Goal: Navigation & Orientation: Find specific page/section

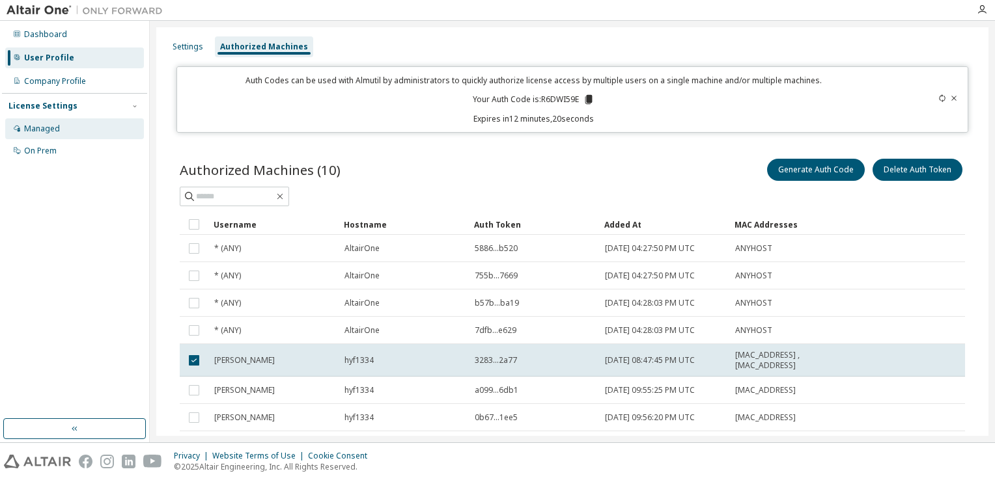
click at [50, 134] on div "Managed" at bounding box center [74, 128] width 139 height 21
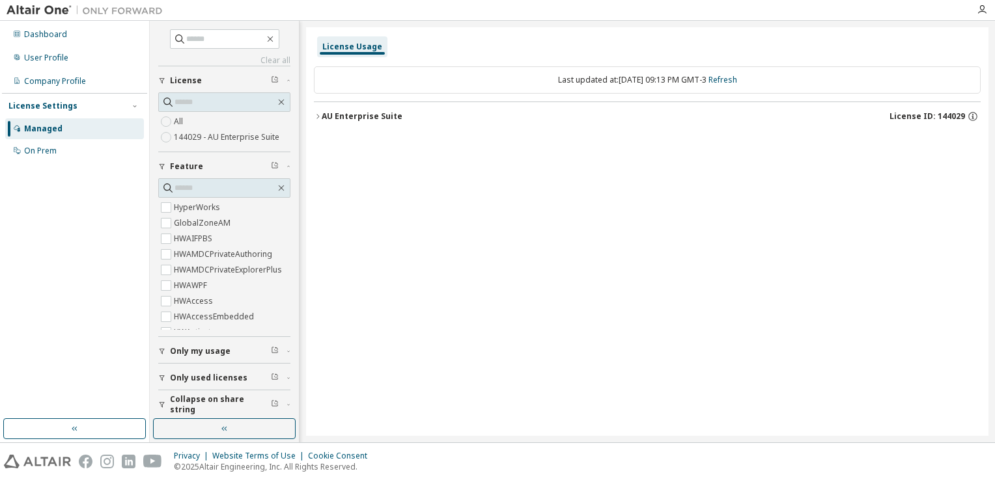
click at [318, 111] on button "AU Enterprise Suite License ID: 144029" at bounding box center [647, 116] width 667 height 29
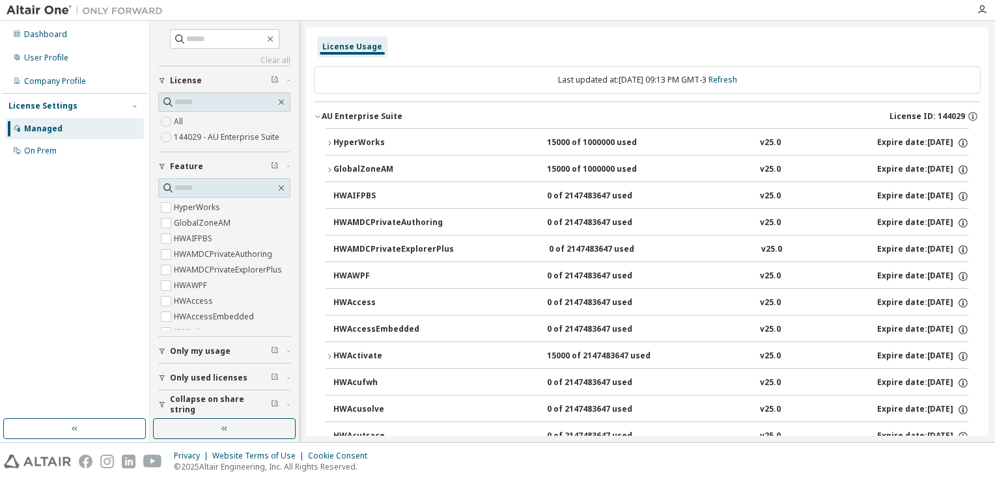
click at [318, 116] on icon "button" at bounding box center [318, 117] width 8 height 8
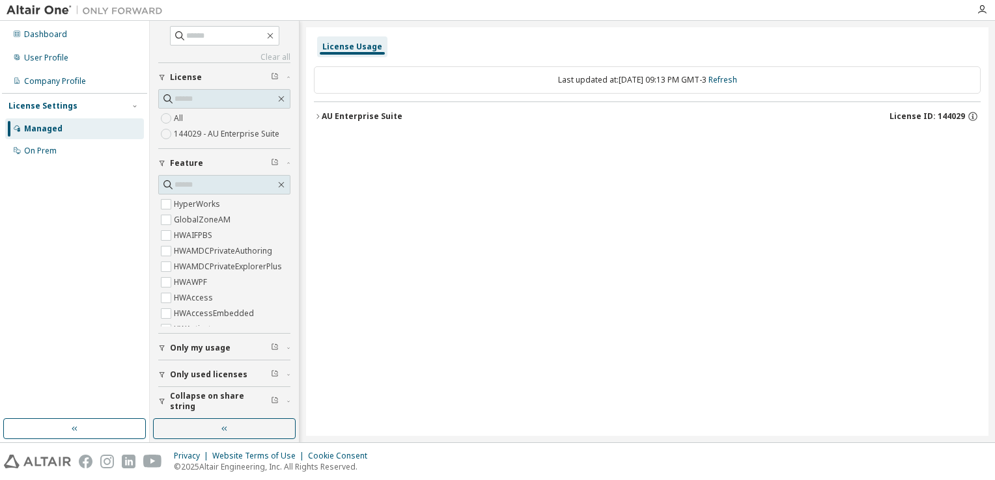
scroll to position [4, 0]
click at [32, 150] on div "On Prem" at bounding box center [40, 151] width 33 height 10
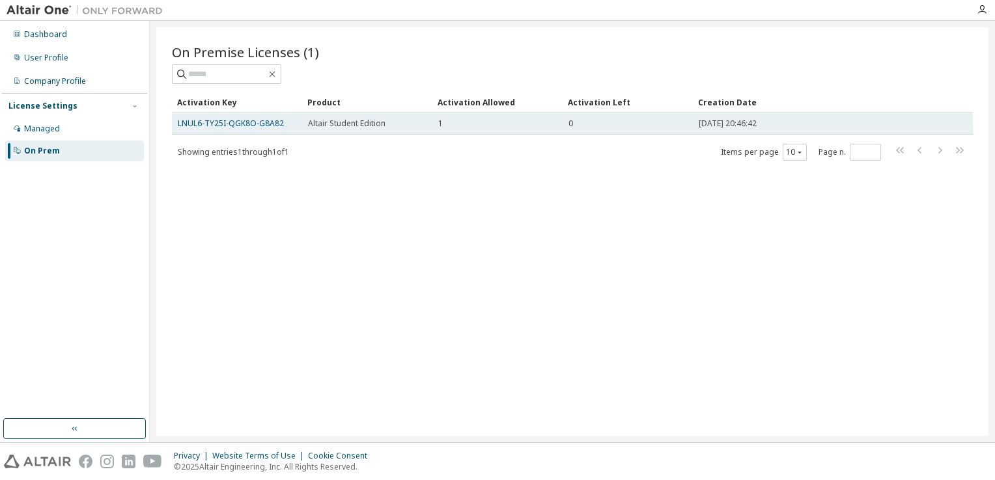
click at [689, 124] on td "0" at bounding box center [628, 124] width 130 height 22
click at [688, 124] on td "0" at bounding box center [628, 124] width 130 height 22
click at [633, 130] on td "0" at bounding box center [628, 124] width 130 height 22
drag, startPoint x: 283, startPoint y: 122, endPoint x: 176, endPoint y: 123, distance: 106.1
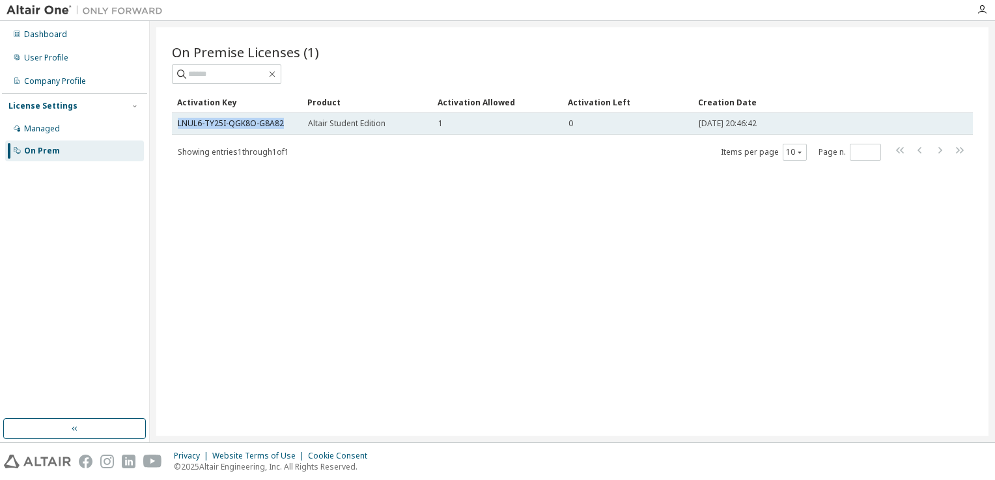
click at [176, 123] on td "LNUL6-TY25I-QGK8O-G8A82" at bounding box center [237, 124] width 130 height 22
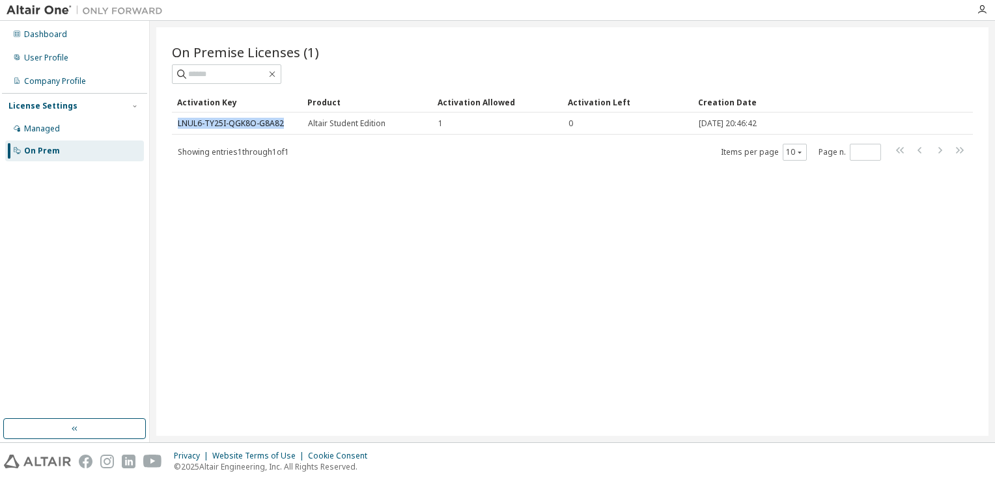
copy link "LNUL6-TY25I-QGK8O-G8A82"
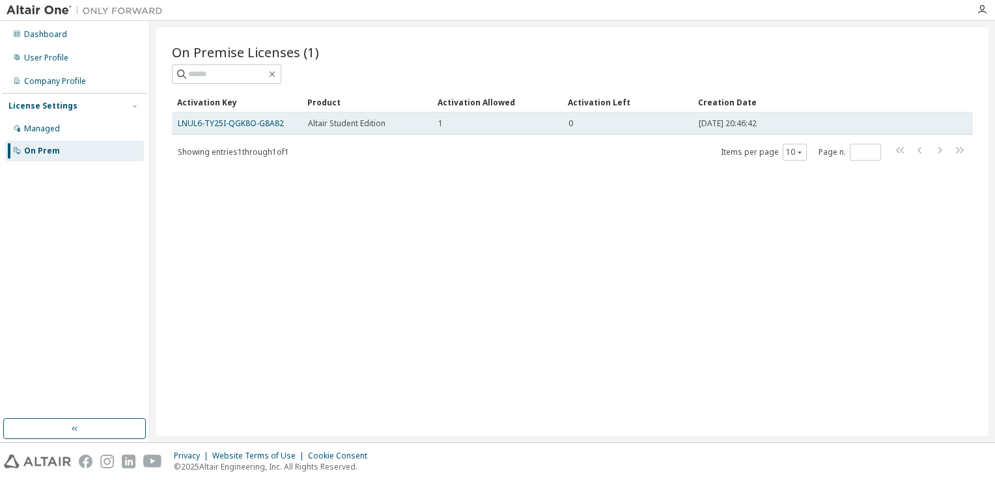
click at [348, 129] on td "Altair Student Edition" at bounding box center [367, 124] width 130 height 22
click at [352, 120] on span "Altair Student Edition" at bounding box center [346, 123] width 77 height 10
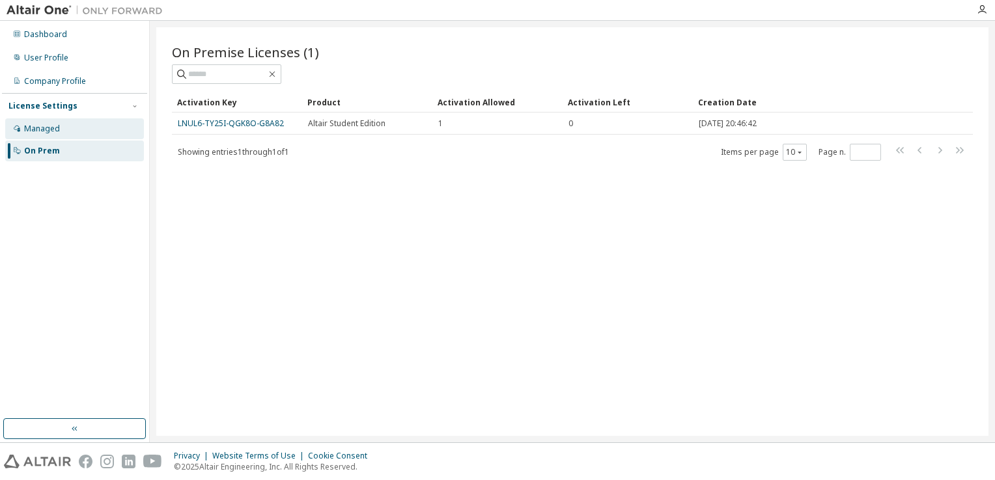
click at [54, 132] on div "Managed" at bounding box center [42, 129] width 36 height 10
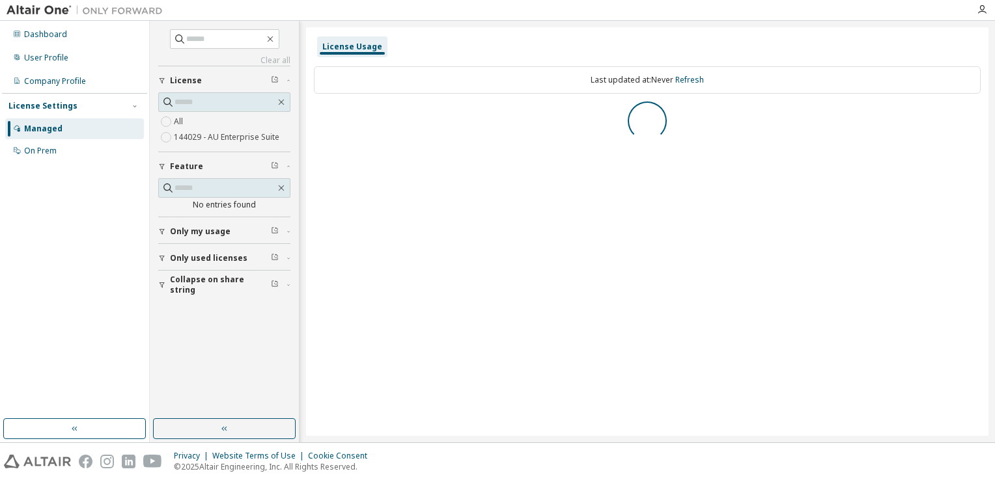
drag, startPoint x: 49, startPoint y: 155, endPoint x: 50, endPoint y: 199, distance: 44.3
click at [50, 199] on div "Dashboard User Profile Company Profile License Settings Managed On Prem" at bounding box center [74, 220] width 145 height 395
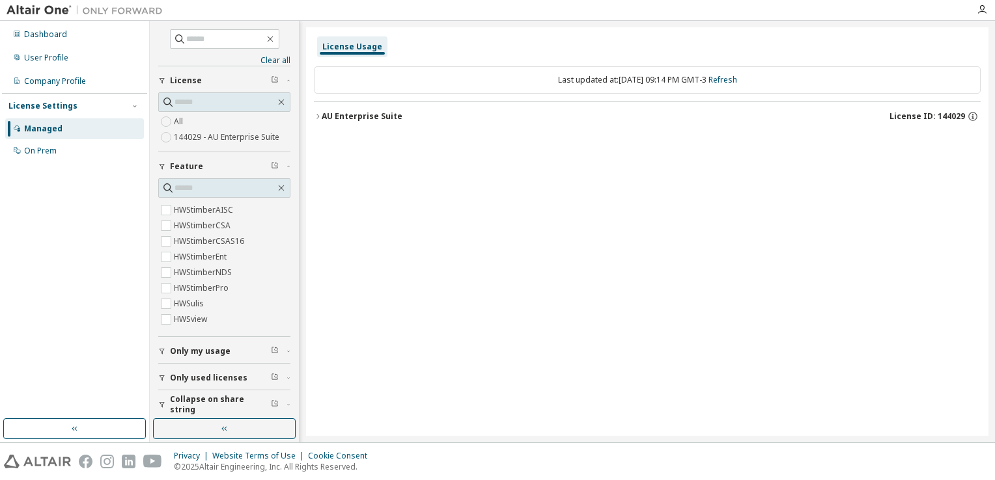
scroll to position [4845, 0]
click at [161, 348] on icon "button" at bounding box center [162, 352] width 8 height 8
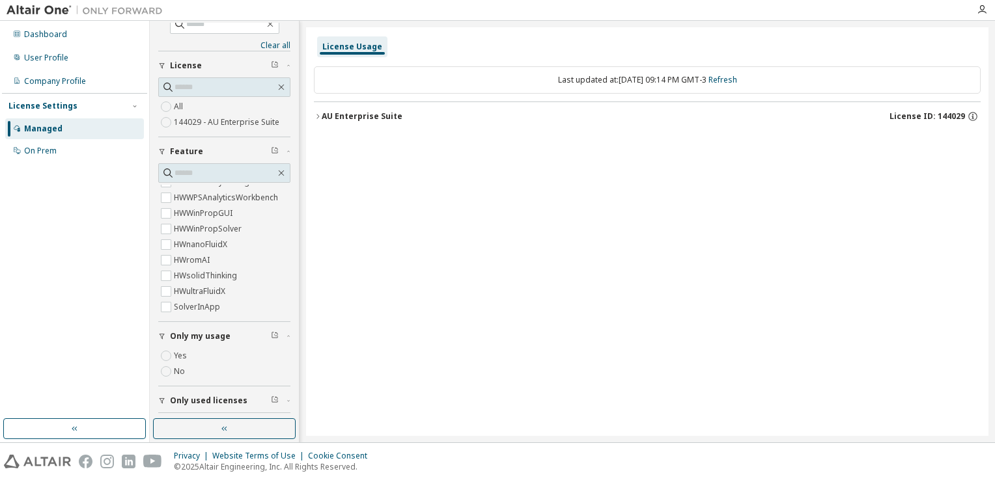
scroll to position [42, 0]
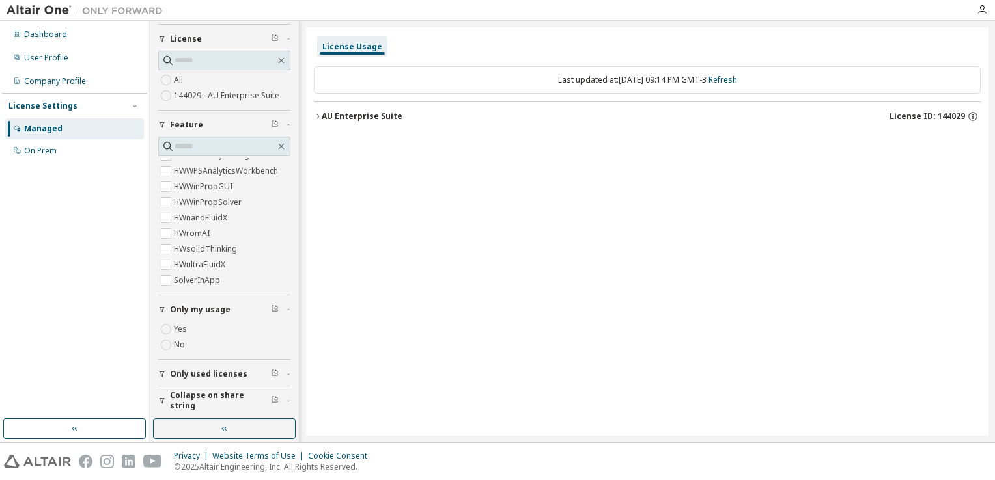
click at [176, 371] on span "Only used licenses" at bounding box center [208, 374] width 77 height 10
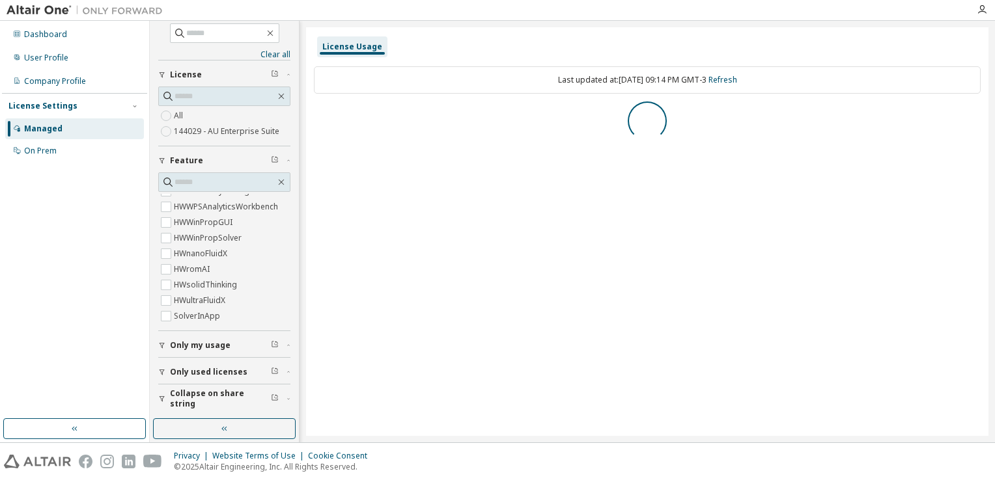
scroll to position [0, 0]
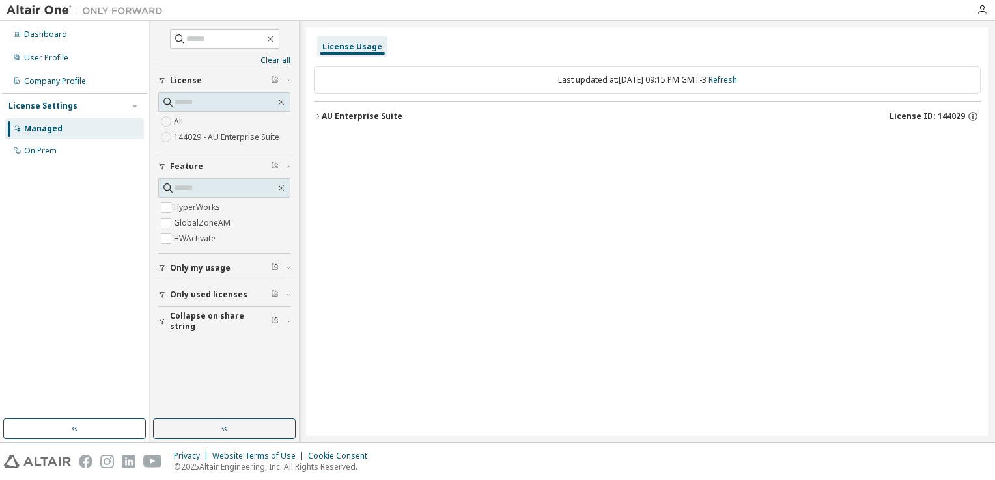
click at [321, 117] on icon "button" at bounding box center [318, 117] width 8 height 8
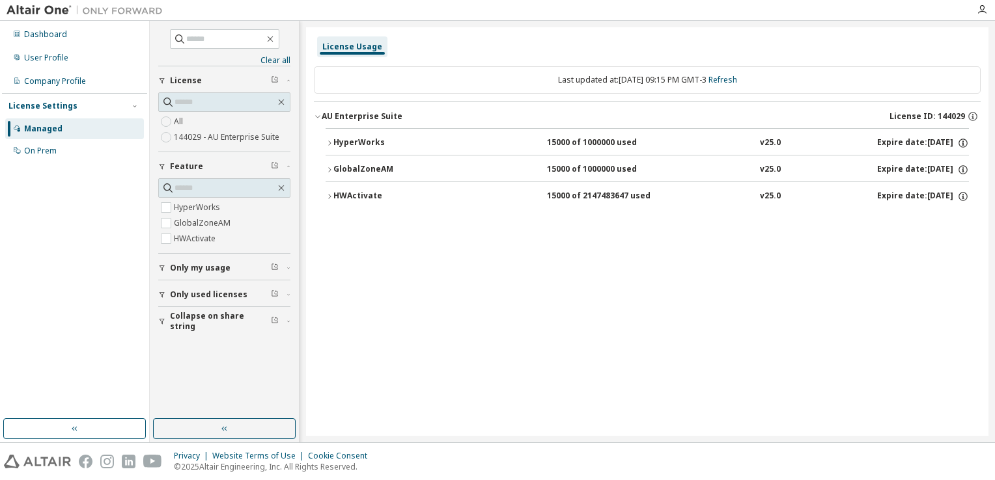
click at [327, 147] on button "HyperWorks 15000 of 1000000 used v25.0 Expire date: 2026-05-29" at bounding box center [647, 143] width 643 height 29
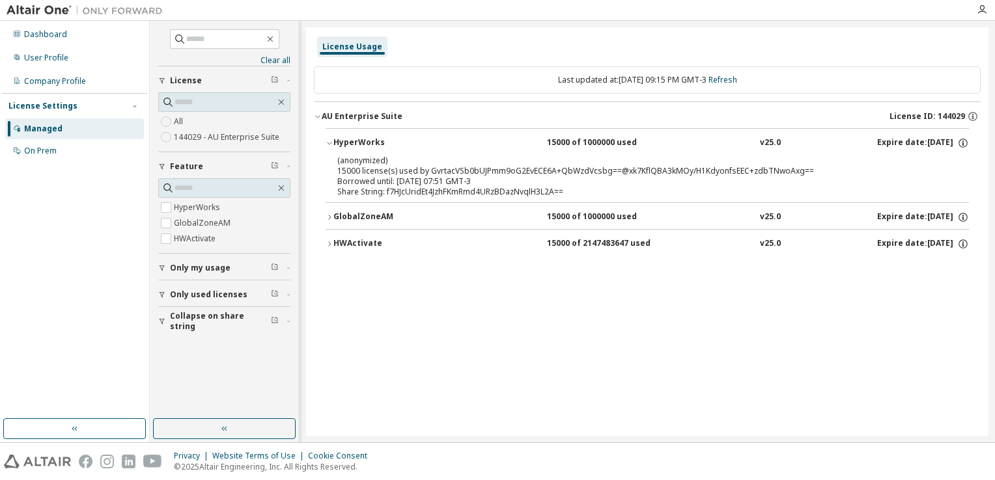
click at [327, 147] on button "HyperWorks 15000 of 1000000 used v25.0 Expire date: 2026-05-29" at bounding box center [647, 143] width 643 height 29
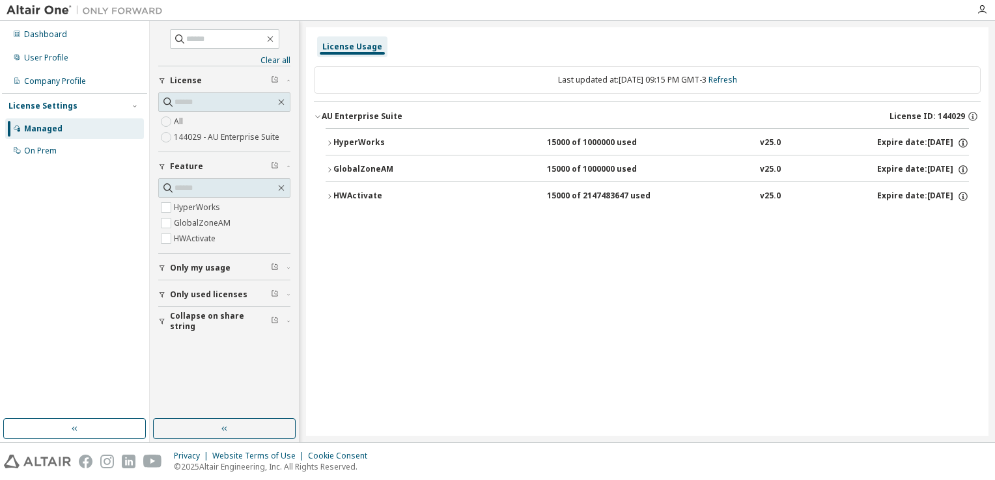
click at [320, 203] on div "HyperWorks 15000 of 1000000 used v25.0 Expire date: 2026-05-29 GlobalZoneAM 150…" at bounding box center [647, 170] width 667 height 85
click at [326, 193] on icon "button" at bounding box center [330, 197] width 8 height 8
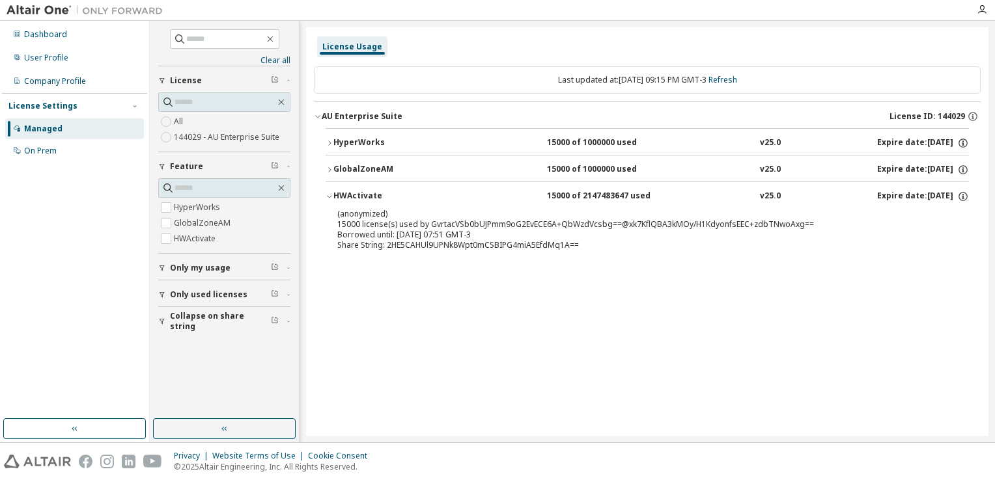
click at [326, 193] on icon "button" at bounding box center [330, 197] width 8 height 8
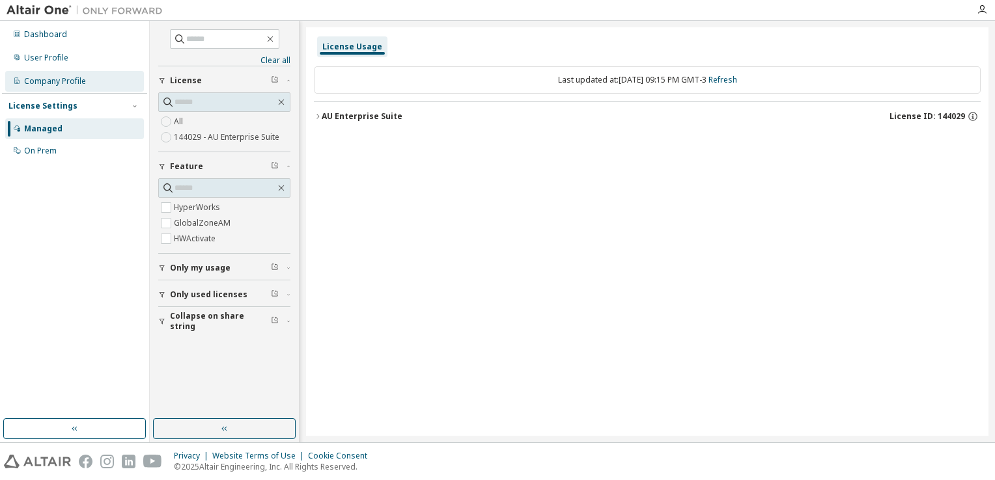
click at [27, 81] on div "Company Profile" at bounding box center [55, 81] width 62 height 10
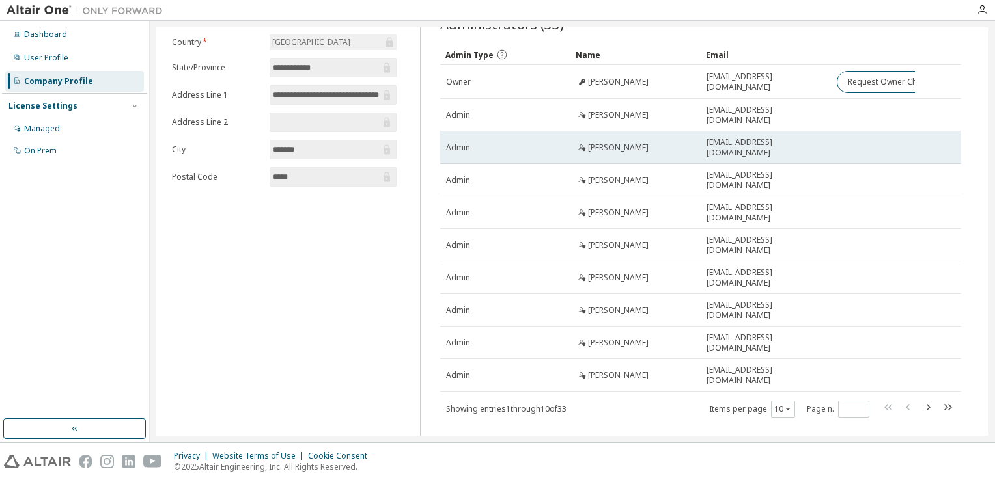
scroll to position [76, 0]
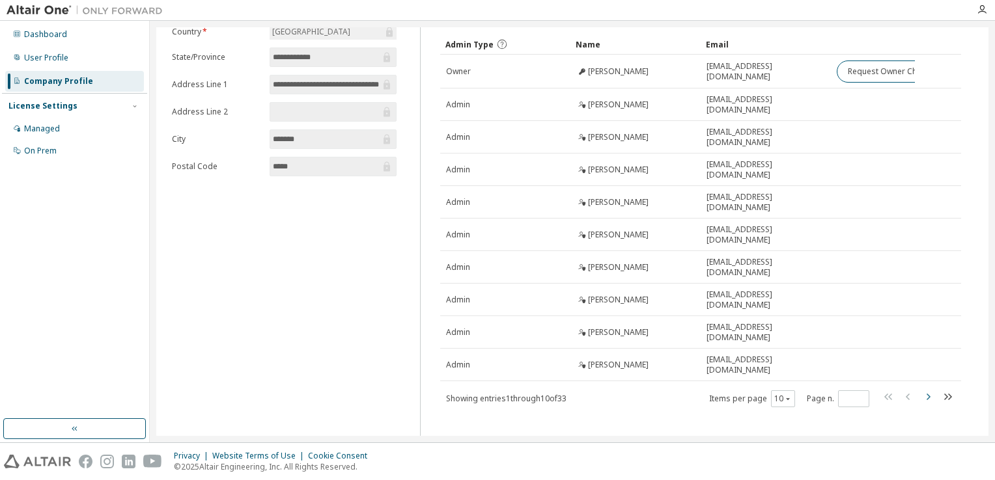
click at [920, 389] on icon "button" at bounding box center [928, 397] width 16 height 16
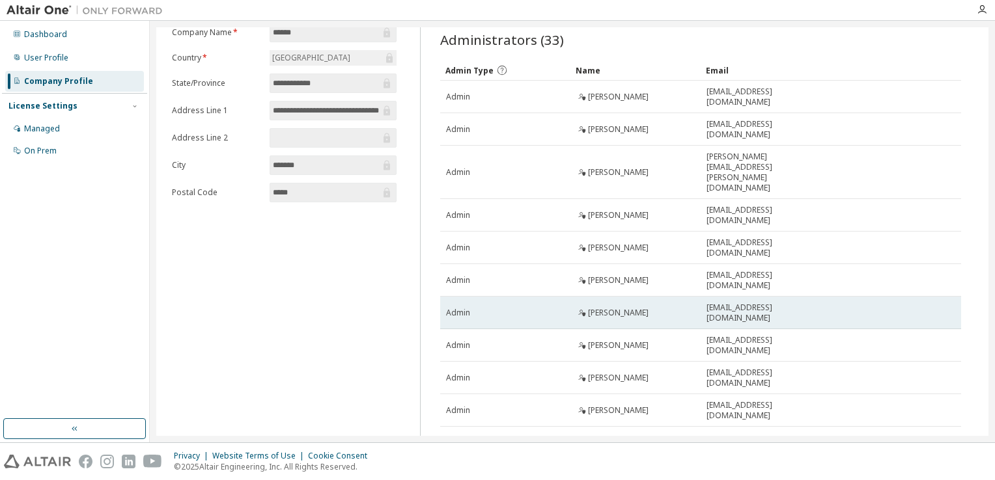
scroll to position [73, 0]
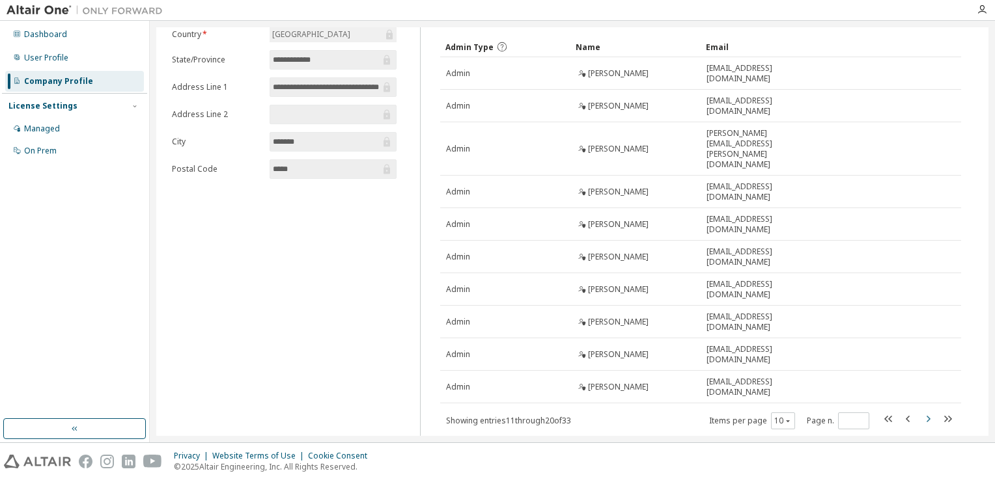
click at [920, 411] on icon "button" at bounding box center [928, 419] width 16 height 16
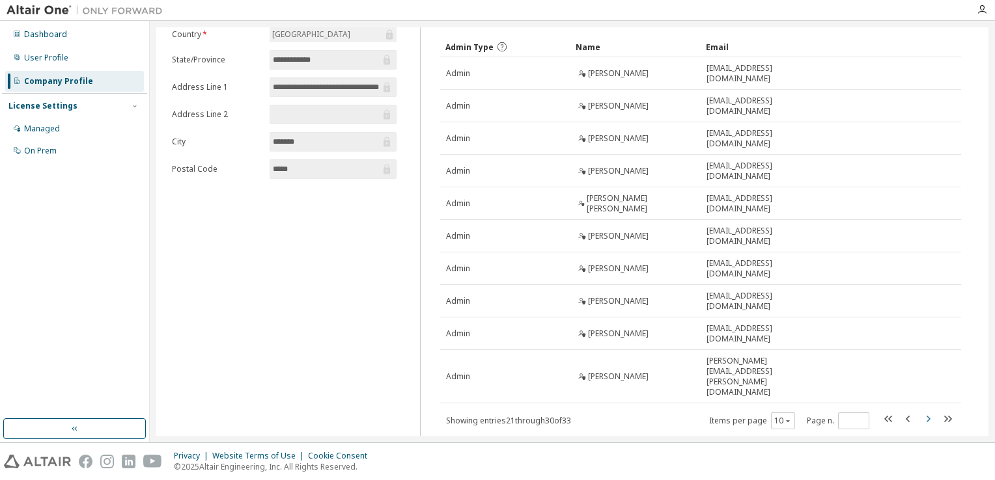
click at [920, 411] on icon "button" at bounding box center [928, 419] width 16 height 16
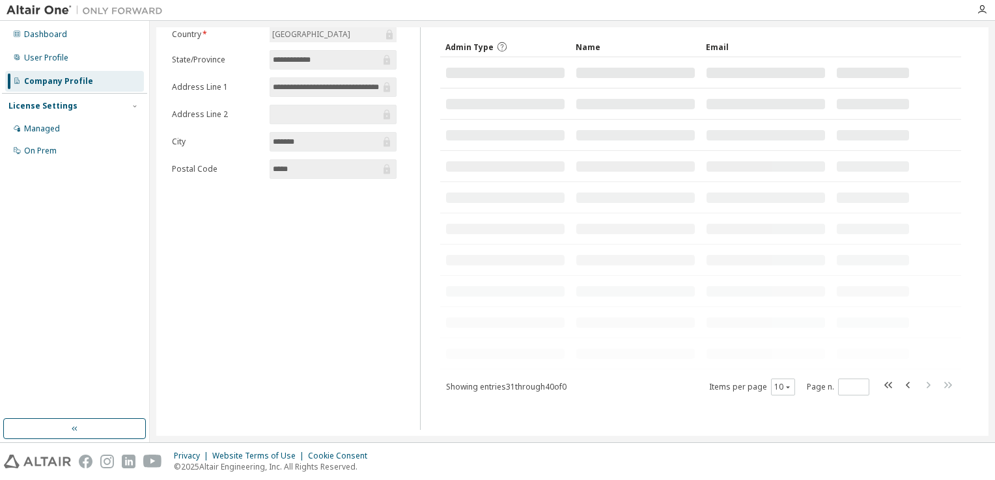
scroll to position [0, 0]
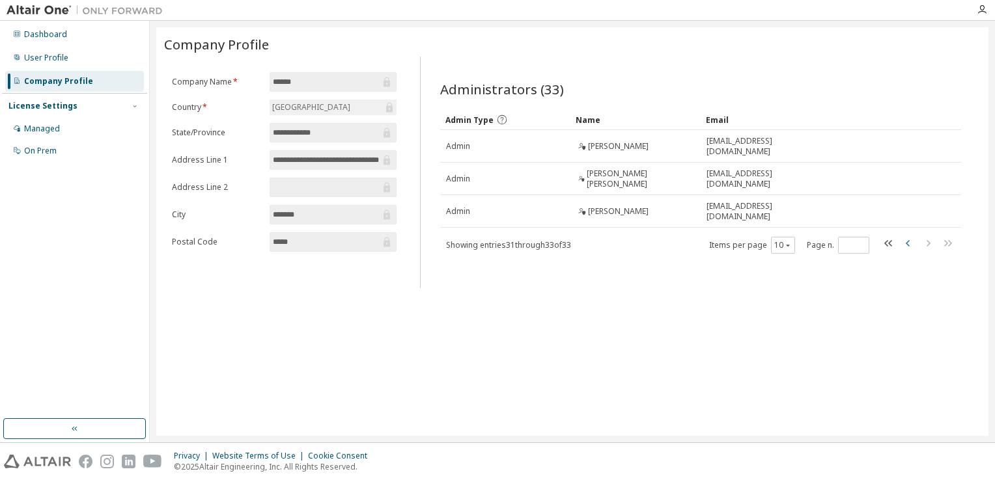
click at [909, 241] on icon "button" at bounding box center [908, 244] width 16 height 16
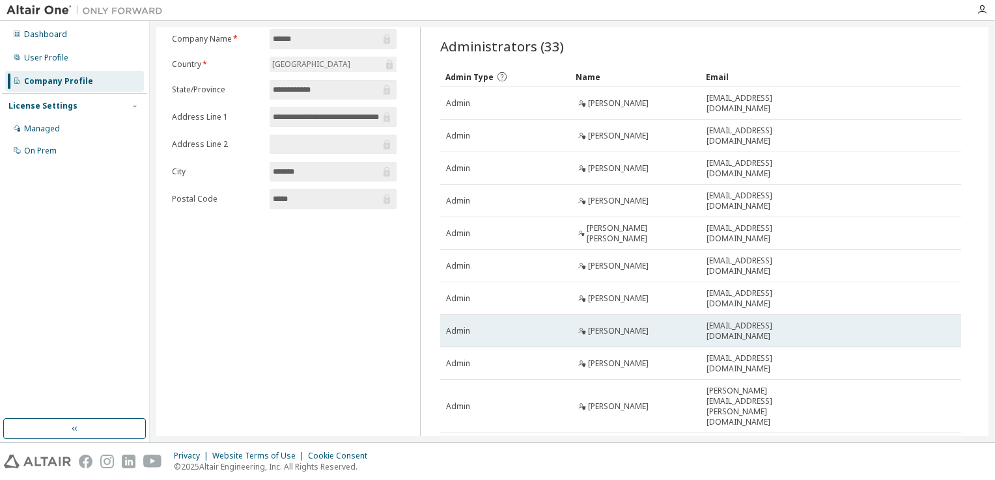
scroll to position [73, 0]
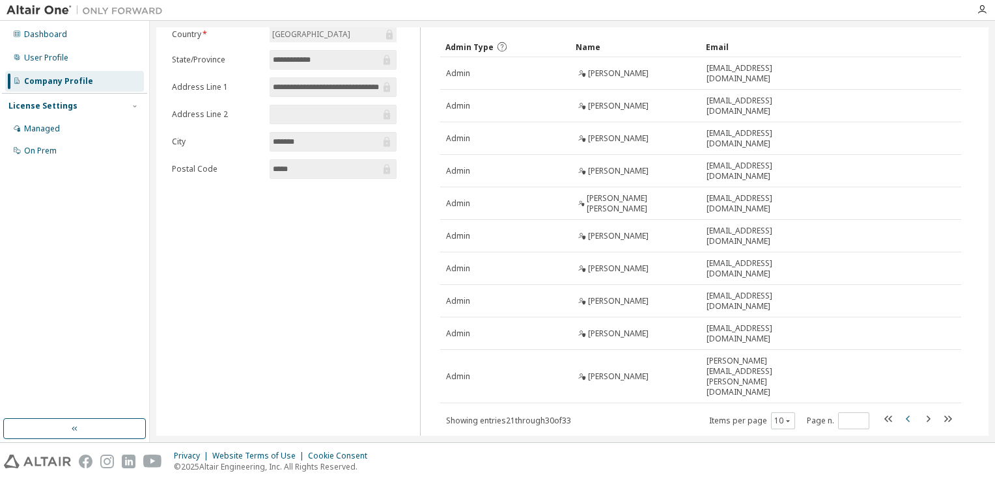
click at [904, 411] on icon "button" at bounding box center [908, 419] width 16 height 16
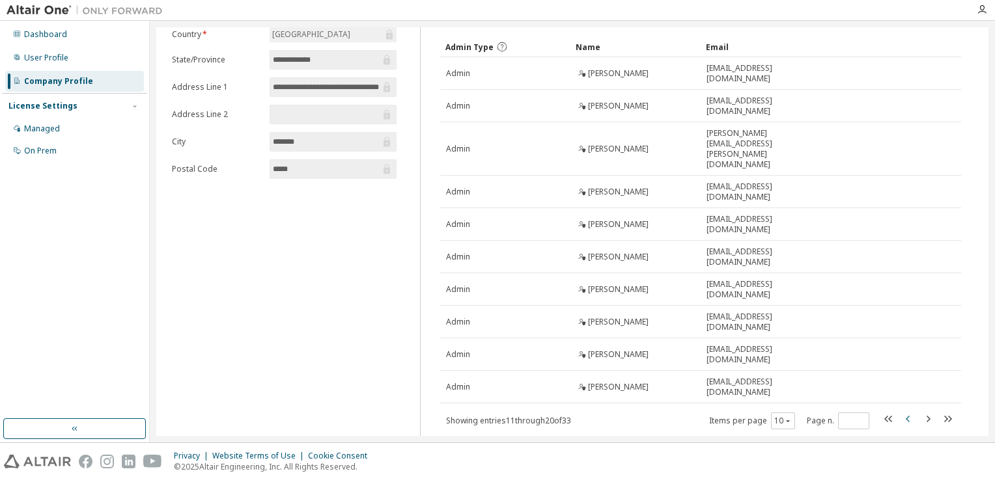
click at [904, 411] on icon "button" at bounding box center [908, 419] width 16 height 16
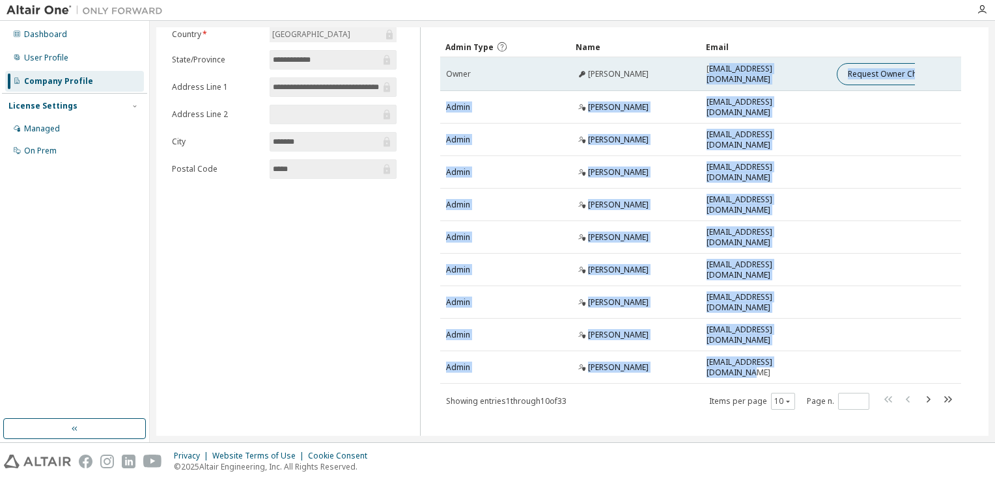
drag, startPoint x: 820, startPoint y: 355, endPoint x: 711, endPoint y: 66, distance: 309.7
click at [711, 66] on tbody "Owner Antonio Carlos Ancelotti ancelotti@unifei.edu.br Request Owner Change Adm…" at bounding box center [700, 220] width 521 height 327
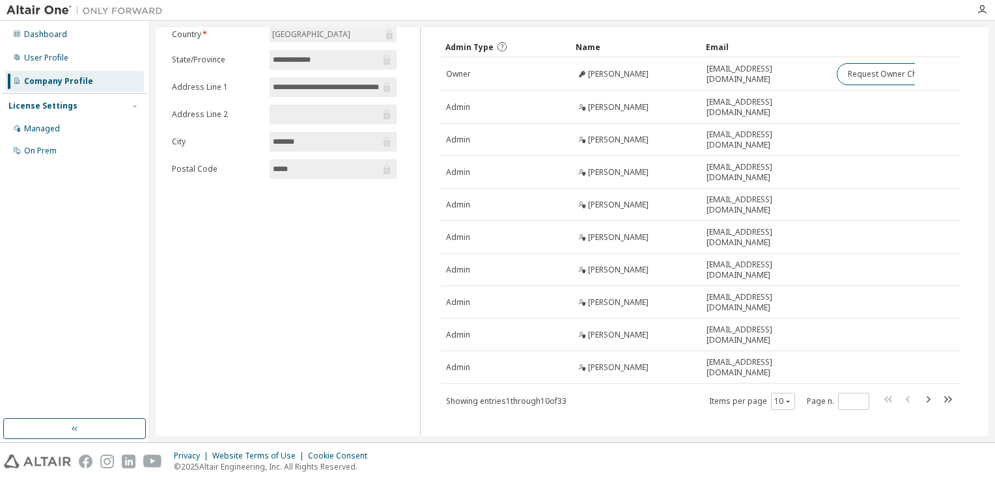
click at [314, 303] on div "**********" at bounding box center [284, 214] width 240 height 461
click at [927, 392] on icon "button" at bounding box center [928, 400] width 16 height 16
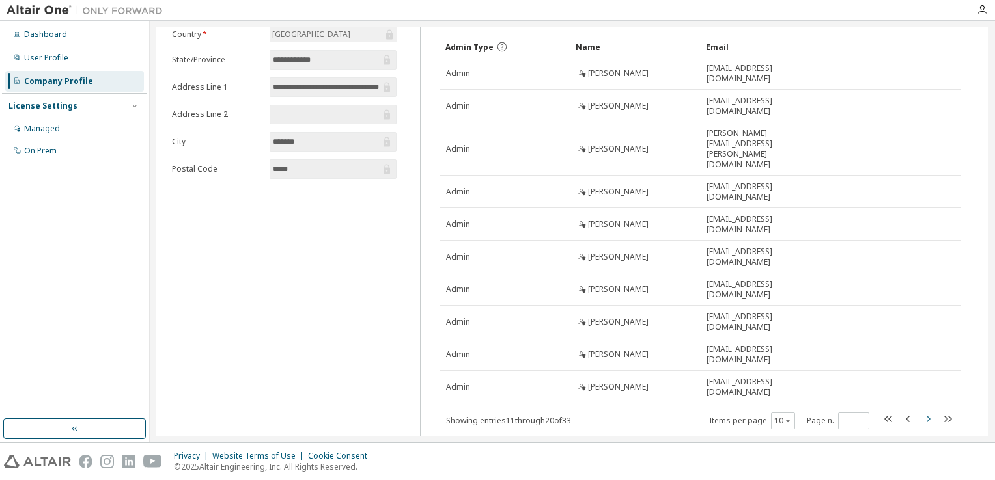
click at [926, 416] on icon "button" at bounding box center [928, 419] width 4 height 7
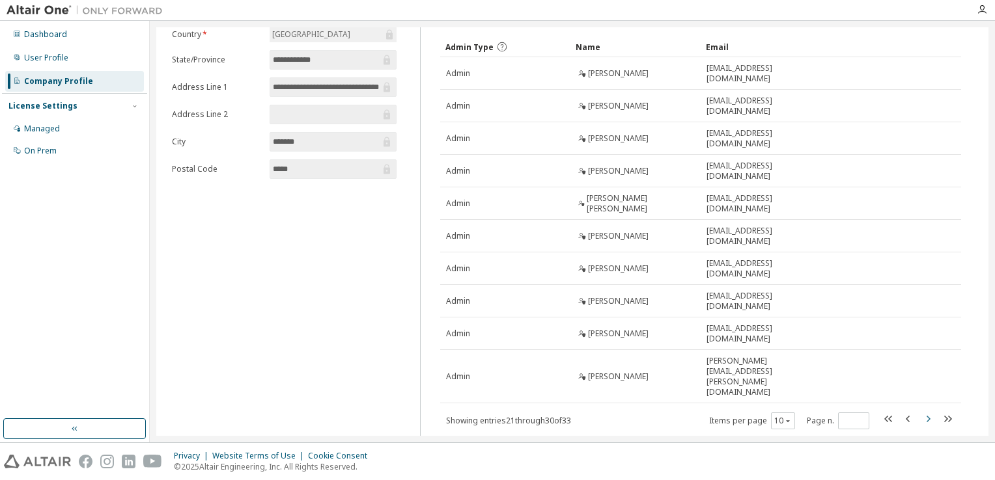
click at [926, 416] on icon "button" at bounding box center [928, 419] width 4 height 7
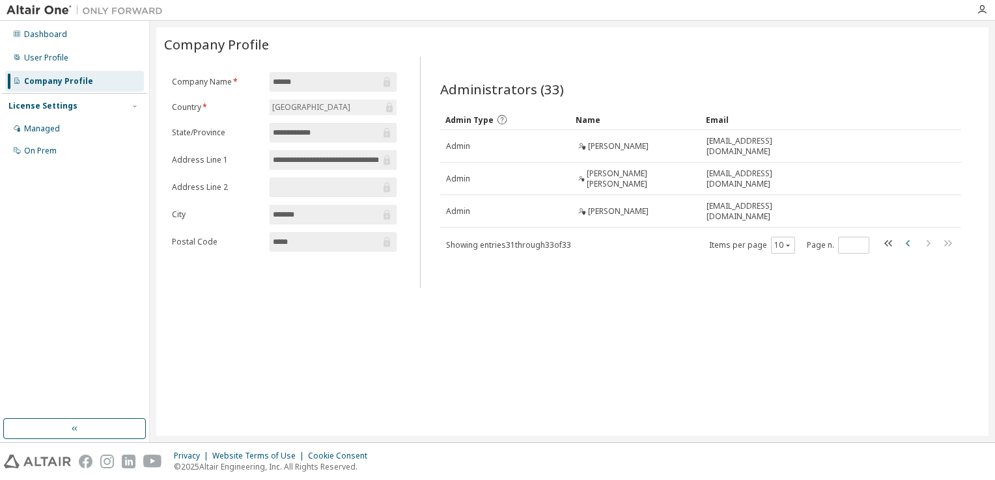
click at [909, 242] on icon "button" at bounding box center [908, 244] width 16 height 16
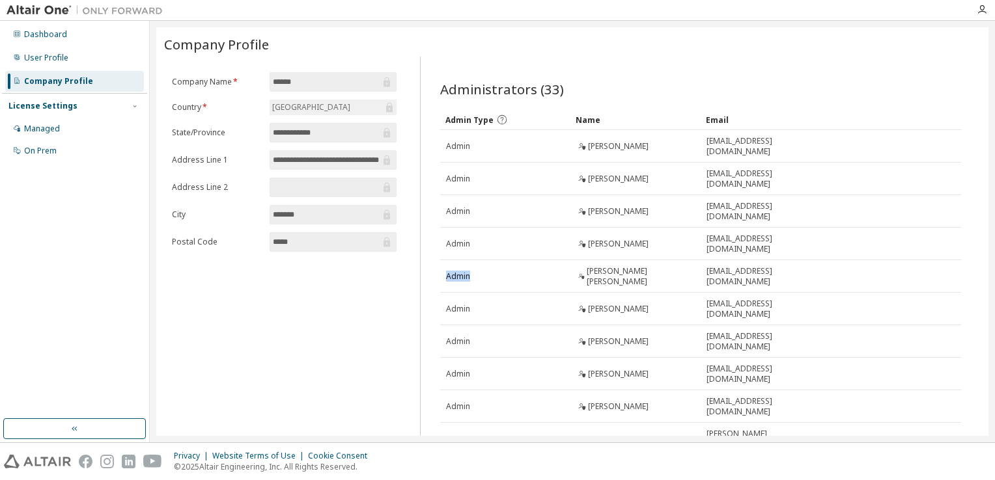
click at [909, 241] on td at bounding box center [873, 244] width 85 height 33
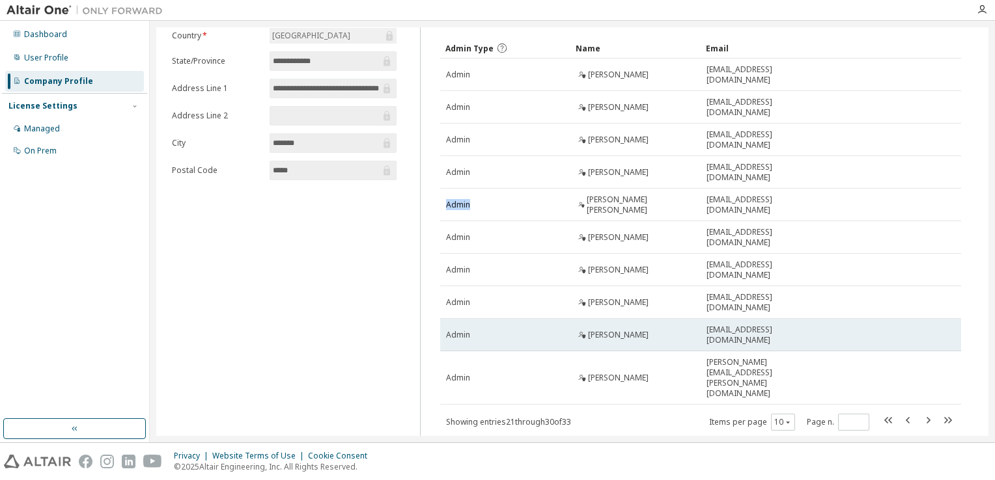
scroll to position [73, 0]
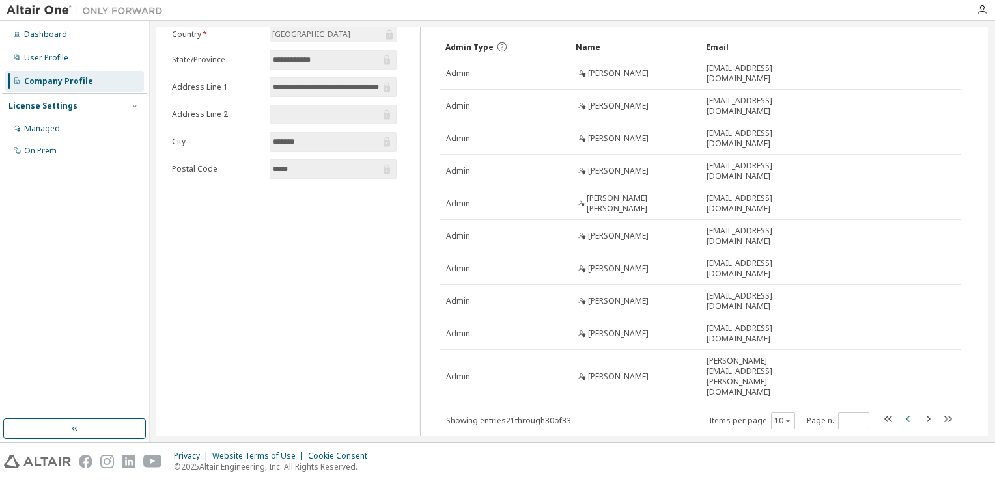
click at [904, 411] on icon "button" at bounding box center [908, 419] width 16 height 16
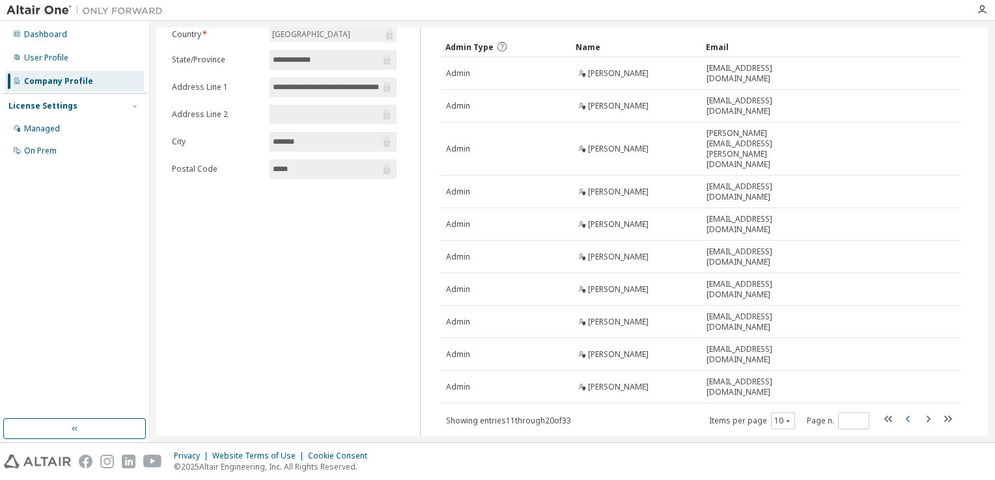
click at [902, 411] on icon "button" at bounding box center [908, 419] width 16 height 16
type input "*"
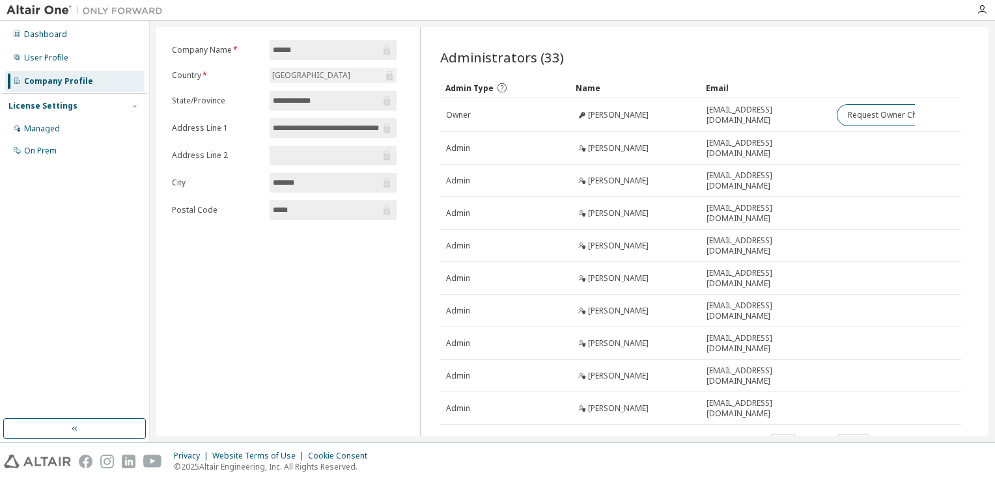
scroll to position [0, 0]
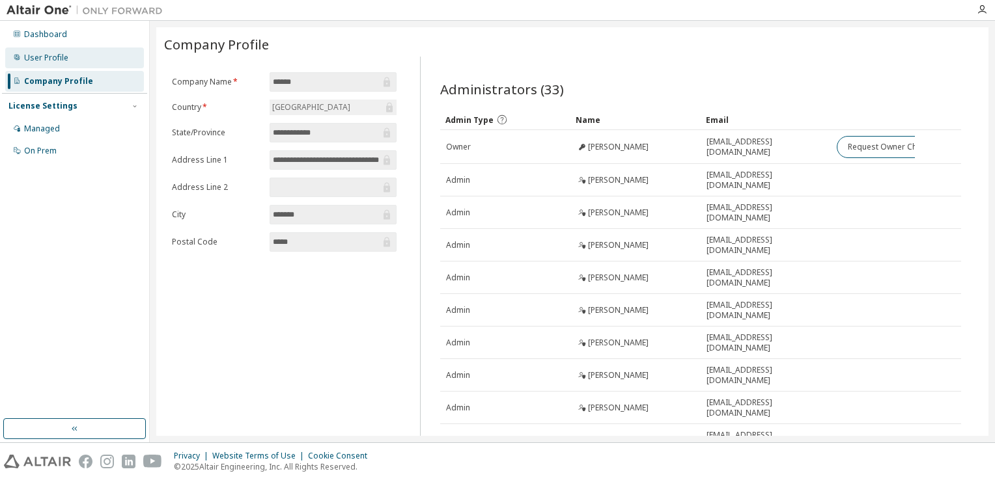
click at [64, 53] on div "User Profile" at bounding box center [46, 58] width 44 height 10
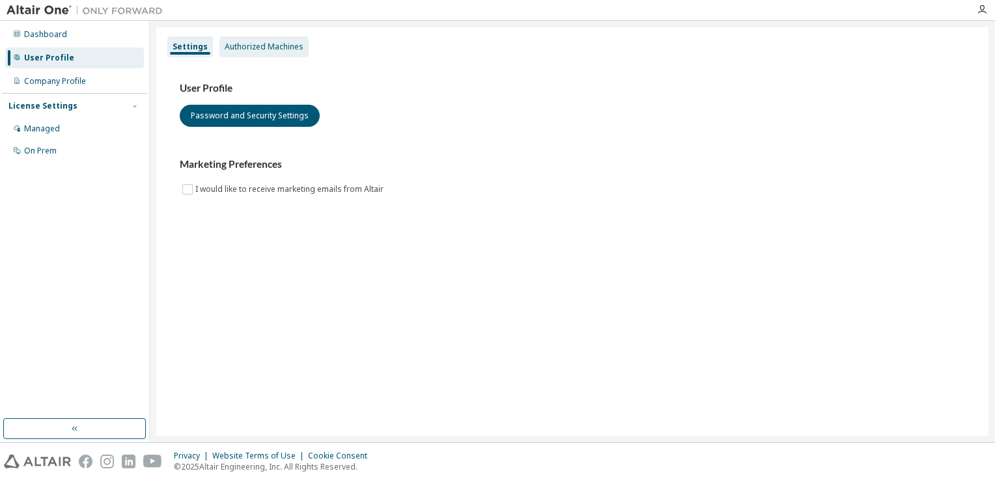
click at [247, 51] on div "Authorized Machines" at bounding box center [263, 46] width 89 height 21
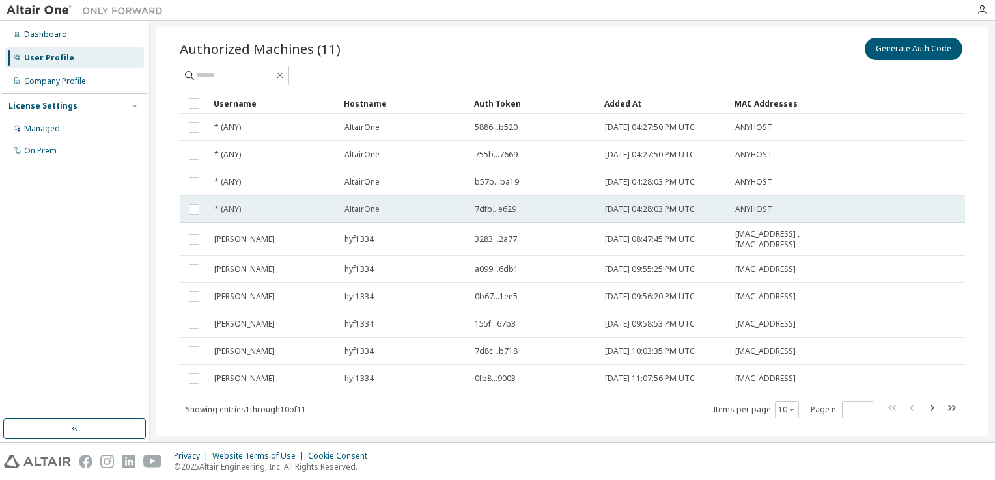
scroll to position [63, 0]
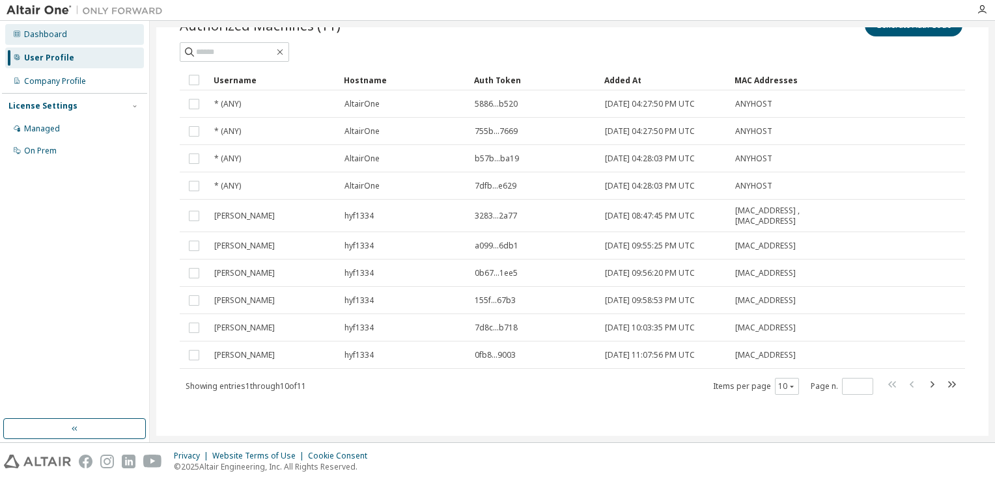
click at [25, 31] on div "Dashboard" at bounding box center [45, 34] width 43 height 10
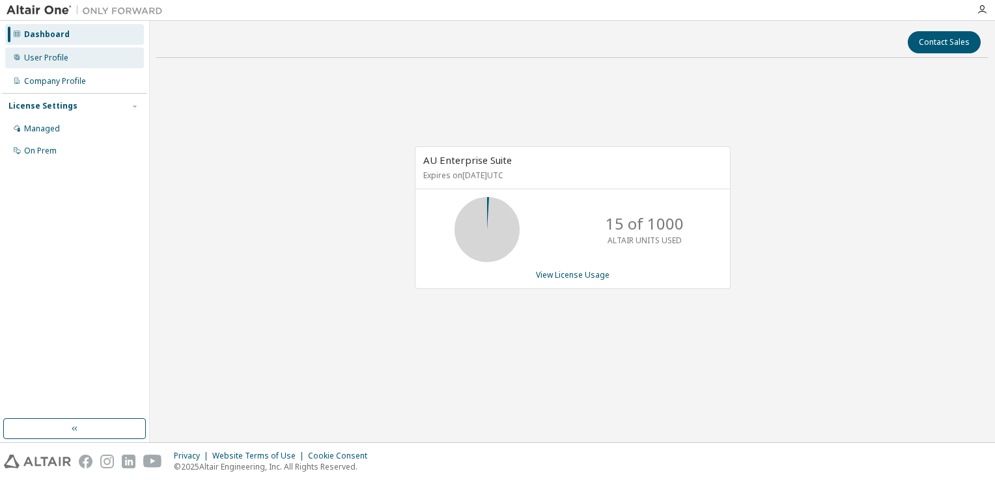
click at [36, 59] on div "User Profile" at bounding box center [46, 58] width 44 height 10
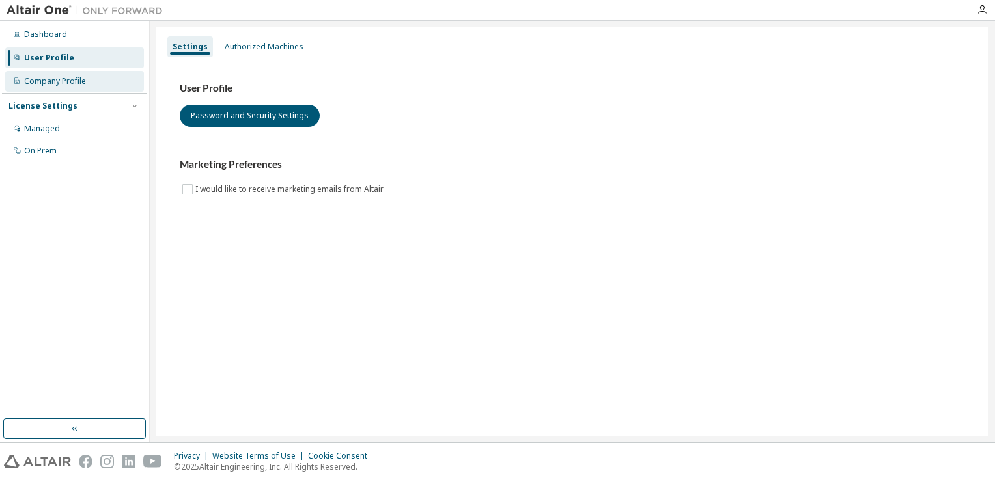
click at [60, 89] on div "Company Profile" at bounding box center [74, 81] width 139 height 21
